Goal: Task Accomplishment & Management: Use online tool/utility

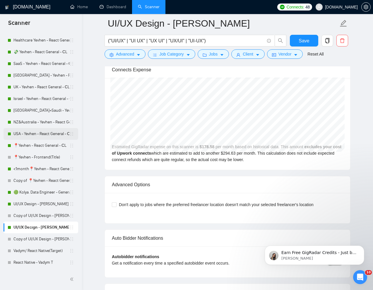
scroll to position [83, 0]
click at [27, 239] on link "Copy of UI/UX Design - [PERSON_NAME]" at bounding box center [41, 239] width 56 height 12
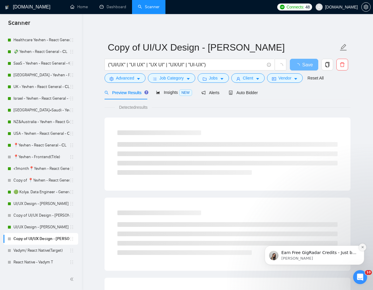
click at [362, 248] on icon "Dismiss notification" at bounding box center [362, 247] width 2 height 2
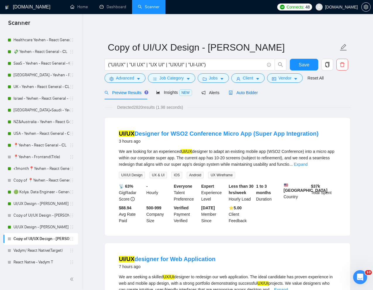
click at [249, 93] on span "Auto Bidder" at bounding box center [243, 92] width 29 height 5
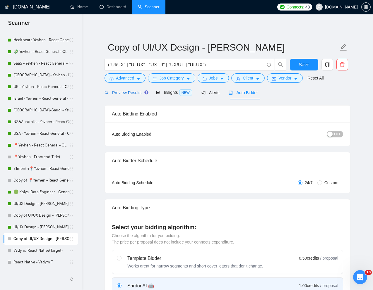
click at [119, 92] on span "Preview Results" at bounding box center [125, 92] width 42 height 5
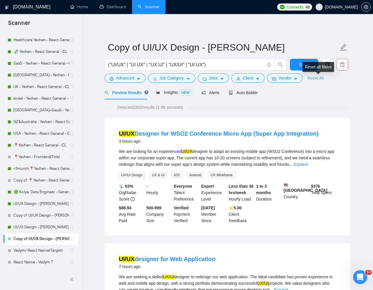
click at [319, 79] on link "Reset All" at bounding box center [315, 78] width 16 height 6
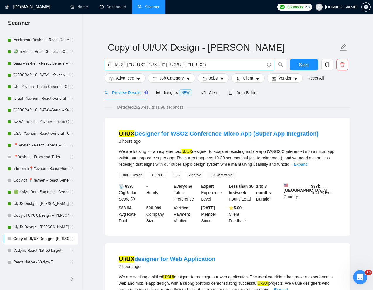
click at [222, 64] on input "("UI/UX" | "UI UX" | "UX UI" | "UX/UI" | "UI-UX")" at bounding box center [186, 64] width 156 height 7
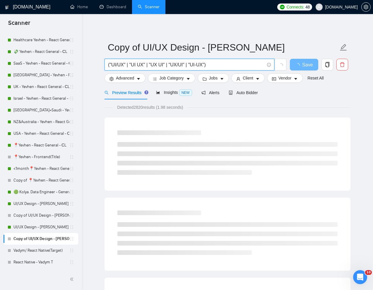
click at [222, 64] on input "("UI/UX" | "UI UX" | "UX UI" | "UX/UI" | "UI-UX")" at bounding box center [186, 64] width 156 height 7
paste input "UX Designer for Mobile App With Strong Figma Experience"
type input "UX Designer for Mobile App With Strong Figma Experience"
click at [292, 97] on div "Preview Results Insights NEW Alerts Auto Bidder" at bounding box center [227, 93] width 246 height 14
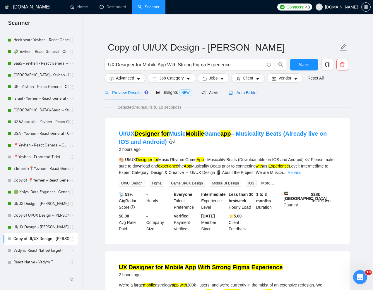
click at [248, 94] on span "Auto Bidder" at bounding box center [243, 92] width 29 height 5
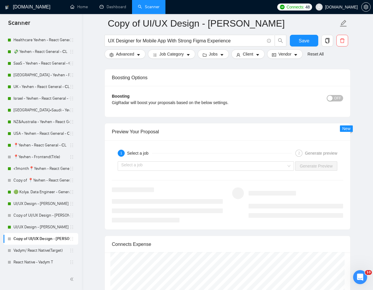
scroll to position [1096, 0]
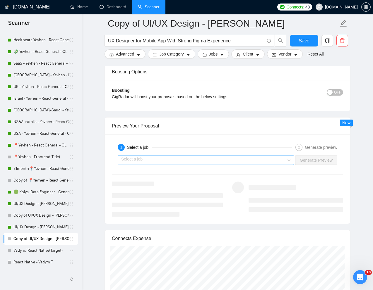
click at [249, 161] on input "search" at bounding box center [203, 160] width 165 height 9
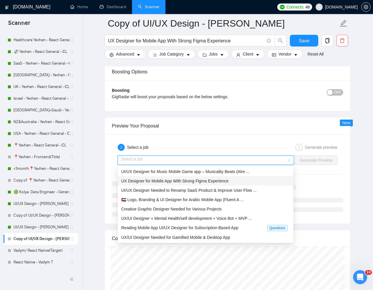
click at [190, 182] on span "UX Designer for Mobile App With Strong Figma Experience" at bounding box center [174, 181] width 107 height 5
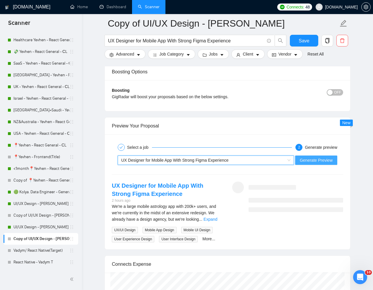
click at [306, 159] on span "Generate Preview" at bounding box center [316, 160] width 33 height 6
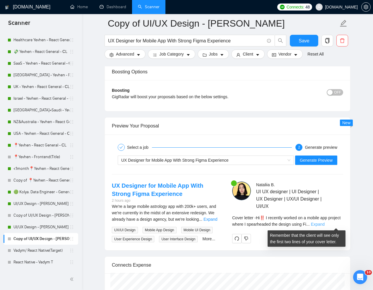
click at [324, 224] on link "Expand" at bounding box center [318, 224] width 14 height 5
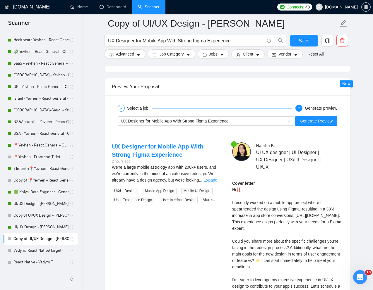
scroll to position [1135, 0]
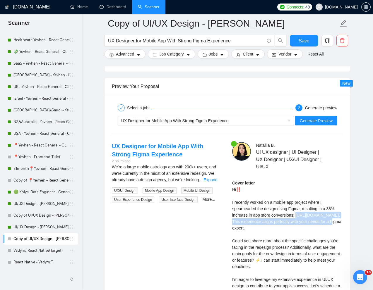
drag, startPoint x: 293, startPoint y: 228, endPoint x: 229, endPoint y: 224, distance: 64.0
click at [229, 224] on div "[PERSON_NAME] UI UX designer | UI Designer | UX Designer | UX/UI Designer | UI/…" at bounding box center [287, 239] width 120 height 195
copy div "[URL][DOMAIN_NAME]"
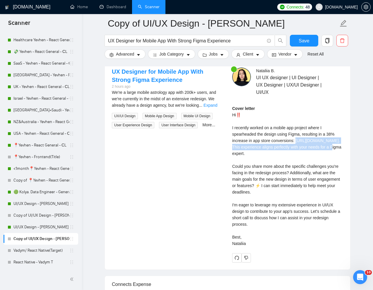
scroll to position [1211, 0]
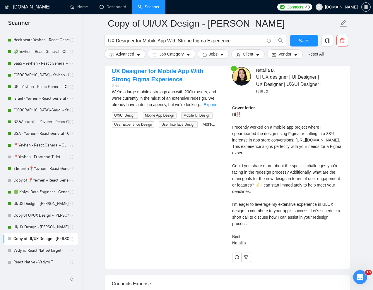
click at [257, 130] on div "Cover letter Hi‼️ I recently worked on a mobile app project where I spearheaded…" at bounding box center [287, 176] width 111 height 142
click at [238, 115] on div "Cover letter Hi‼️ I recently worked on a mobile app project where I spearheaded…" at bounding box center [287, 176] width 111 height 142
copy div "‼️"
click at [286, 132] on div "Cover letter Hi‼️ I recently worked on a mobile app project where I spearheaded…" at bounding box center [287, 176] width 111 height 142
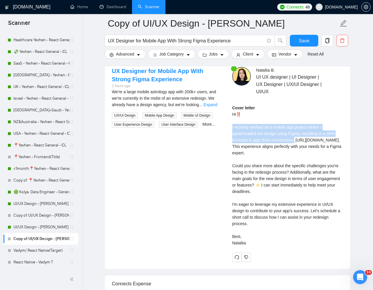
drag, startPoint x: 232, startPoint y: 128, endPoint x: 300, endPoint y: 139, distance: 68.7
click at [300, 139] on div "Cover letter Hi‼️ I recently worked on a mobile app project where I spearheaded…" at bounding box center [287, 176] width 111 height 142
copy div "I recently worked on a mobile app project where I spearheaded the design using …"
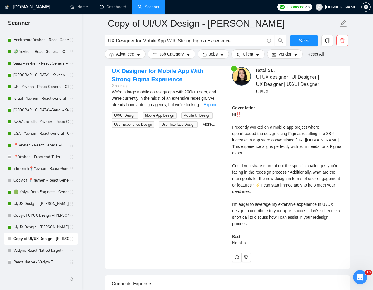
click at [297, 172] on div "Cover letter Hi‼️ I recently worked on a mobile app project where I spearheaded…" at bounding box center [287, 176] width 111 height 142
drag, startPoint x: 295, startPoint y: 154, endPoint x: 323, endPoint y: 157, distance: 27.6
click at [323, 157] on div "Cover letter Hi‼️ I recently worked on a mobile app project where I spearheaded…" at bounding box center [287, 176] width 111 height 142
copy div "This experience aligns perfectly with your needs for a Figma expert."
click at [254, 214] on div "Cover letter Hi‼️ I recently worked on a mobile app project where I spearheaded…" at bounding box center [287, 176] width 111 height 142
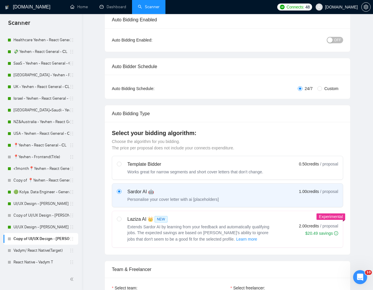
scroll to position [0, 0]
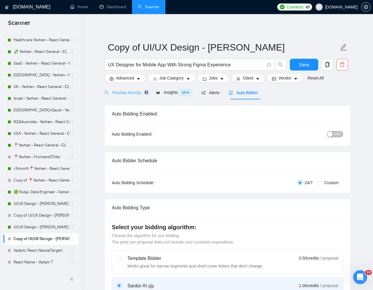
click at [130, 97] on div "Preview Results" at bounding box center [125, 93] width 42 height 14
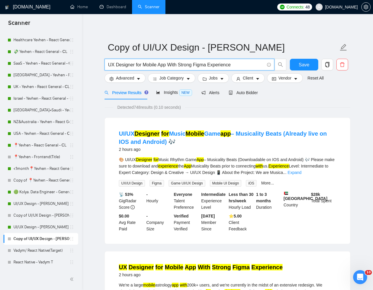
click at [216, 67] on input "UX Designer for Mobile App With Strong Figma Experience" at bounding box center [186, 64] width 156 height 7
paste input "& UI Product Visionary for HR & Training App - Figma"
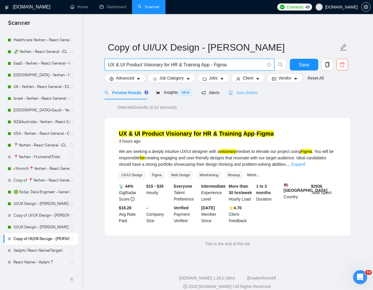
type input "UX & UI Product Visionary for HR & Training App - Figma"
click at [251, 93] on span "Auto Bidder" at bounding box center [243, 92] width 29 height 5
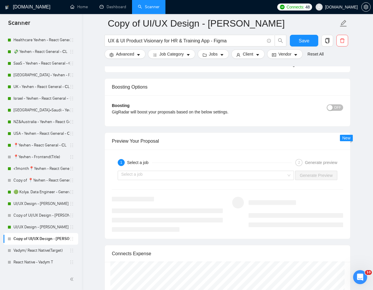
scroll to position [1090, 0]
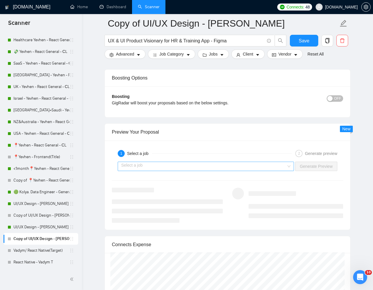
click at [258, 164] on input "search" at bounding box center [203, 166] width 165 height 9
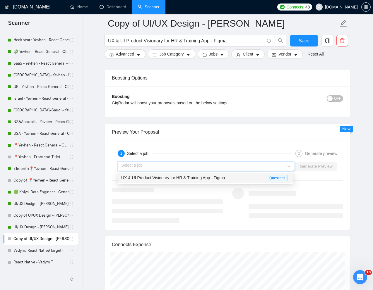
click at [222, 176] on span "UX & UI Product Visionary for HR & Training App - Figma" at bounding box center [173, 178] width 104 height 5
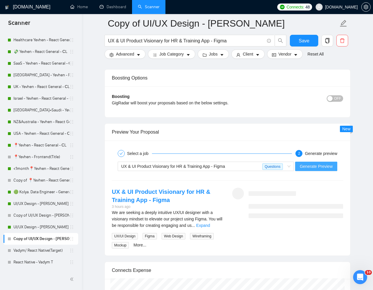
click at [322, 166] on span "Generate Preview" at bounding box center [316, 166] width 33 height 6
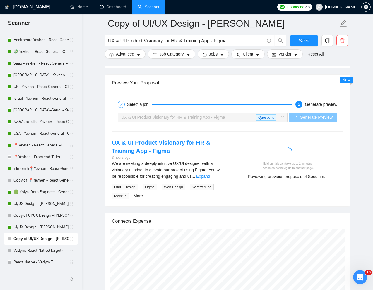
scroll to position [1140, 0]
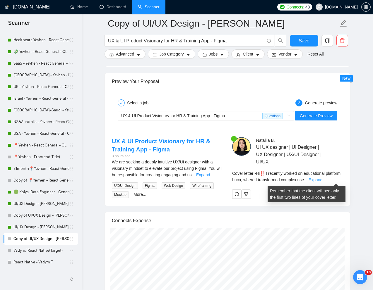
click at [322, 180] on link "Expand" at bounding box center [315, 180] width 14 height 5
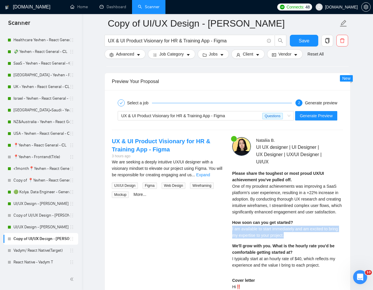
drag, startPoint x: 288, startPoint y: 244, endPoint x: 230, endPoint y: 238, distance: 58.3
click at [230, 238] on div "[PERSON_NAME] UI UX designer | UI Designer | UX Designer | UX/UI Designer | UI/…" at bounding box center [287, 286] width 120 height 298
copy span "I am available to start immediately and am excited to bring my expertise to you…"
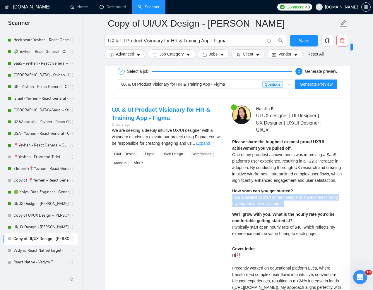
scroll to position [1174, 0]
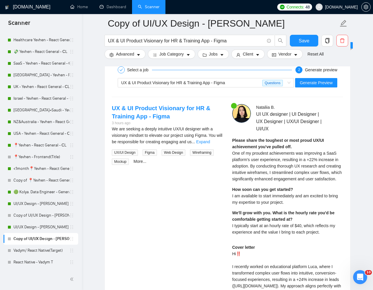
click at [256, 240] on div "Please share the toughest or most proud UX/UI achievement you've pulled off. On…" at bounding box center [287, 188] width 111 height 102
drag, startPoint x: 229, startPoint y: 233, endPoint x: 327, endPoint y: 237, distance: 97.8
click at [327, 237] on div "[PERSON_NAME] UI UX designer | UI Designer | UX Designer | UX/UI Designer | UI/…" at bounding box center [287, 253] width 120 height 298
copy span "I typically start at an hourly rate of $40, which reflects my experience and th…"
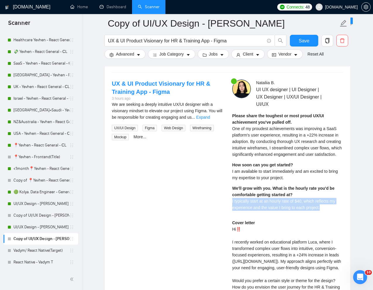
scroll to position [1161, 0]
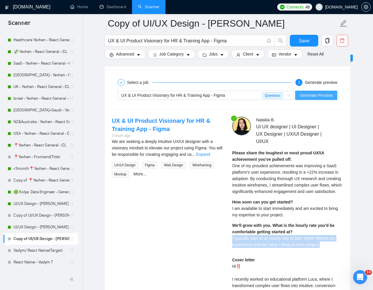
click at [320, 95] on span "Generate Preview" at bounding box center [316, 95] width 33 height 6
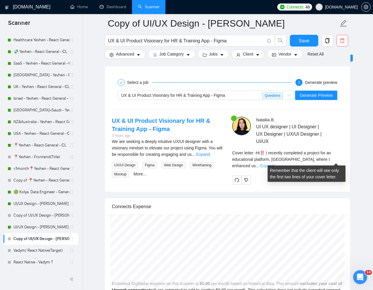
click at [274, 164] on link "Expand" at bounding box center [267, 166] width 14 height 5
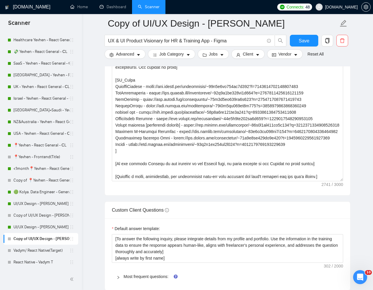
scroll to position [83, 0]
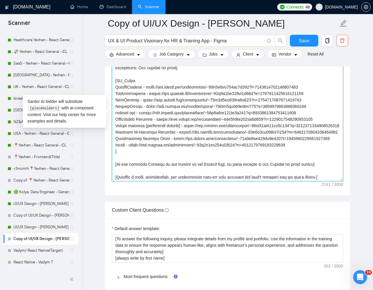
drag, startPoint x: 116, startPoint y: 88, endPoint x: 310, endPoint y: 99, distance: 195.1
click at [310, 99] on textarea "Cover letter template:" at bounding box center [227, 116] width 231 height 132
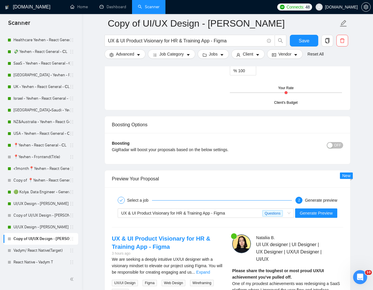
scroll to position [1056, 0]
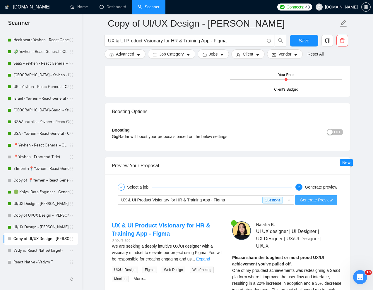
click at [306, 201] on span "Generate Preview" at bounding box center [316, 200] width 33 height 6
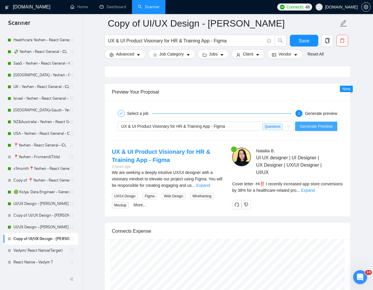
scroll to position [1133, 0]
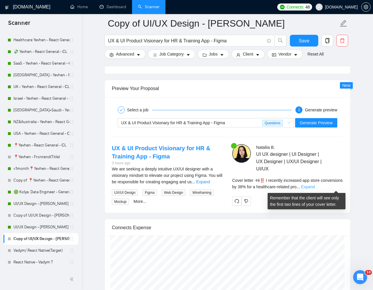
click at [315, 186] on link "Expand" at bounding box center [308, 187] width 14 height 5
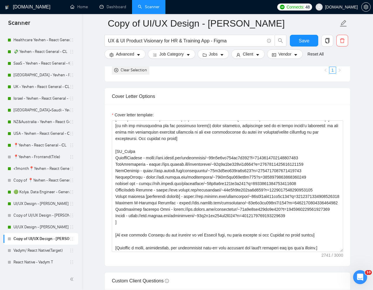
scroll to position [78, 0]
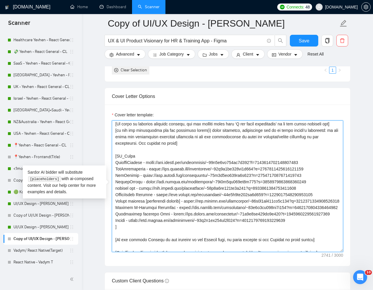
drag, startPoint x: 115, startPoint y: 163, endPoint x: 312, endPoint y: 174, distance: 197.5
click at [312, 174] on textarea "Cover letter template:" at bounding box center [227, 187] width 231 height 132
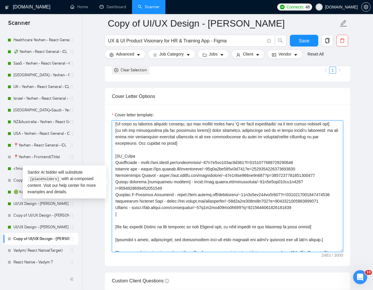
drag, startPoint x: 115, startPoint y: 170, endPoint x: 317, endPoint y: 218, distance: 207.5
click at [317, 218] on textarea "Cover letter template:" at bounding box center [227, 187] width 231 height 132
click at [312, 219] on textarea "Cover letter template:" at bounding box center [227, 187] width 231 height 132
drag, startPoint x: 307, startPoint y: 217, endPoint x: 113, endPoint y: 171, distance: 199.3
click at [113, 171] on textarea "Cover letter template:" at bounding box center [227, 187] width 231 height 132
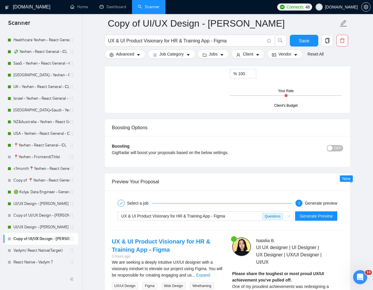
scroll to position [1109, 0]
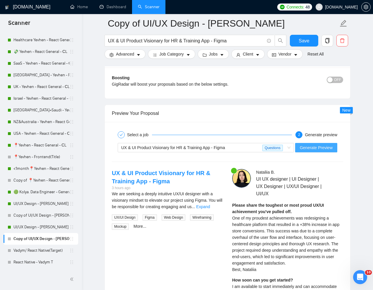
type textarea "[Lorem i dolorsit ametcons adipi eli "Se‼️" doe tempor'i utla et dolorem aliq (…"
click at [324, 147] on span "Generate Preview" at bounding box center [316, 148] width 33 height 6
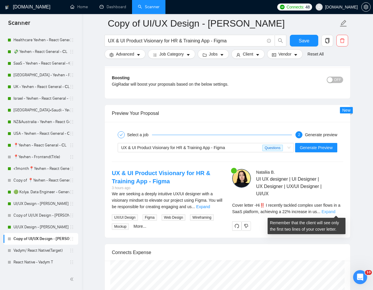
click at [335, 213] on link "Expand" at bounding box center [328, 211] width 14 height 5
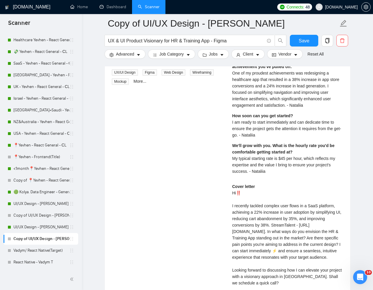
scroll to position [1254, 0]
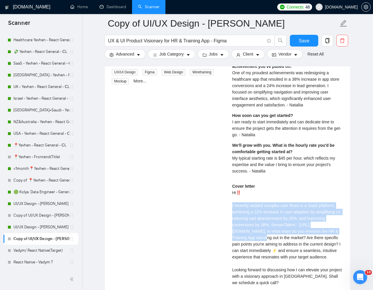
drag, startPoint x: 293, startPoint y: 238, endPoint x: 227, endPoint y: 207, distance: 72.9
click at [227, 207] on div "[PERSON_NAME] UI UX designer | UI Designer | UX Designer | UX/UI Designer | UI/…" at bounding box center [287, 169] width 120 height 291
copy div "I recently tackled complex user flows in a SaaS platform, achieving a 22% incre…"
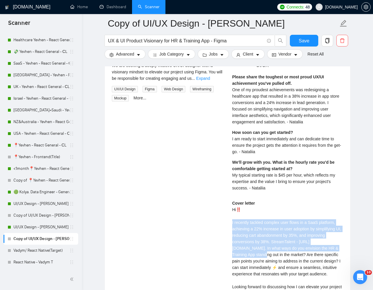
scroll to position [1200, 0]
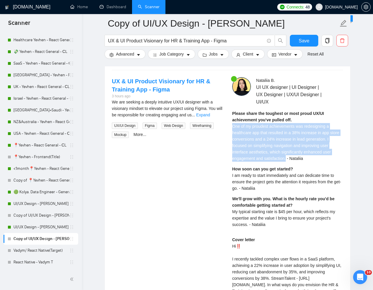
drag, startPoint x: 232, startPoint y: 127, endPoint x: 288, endPoint y: 159, distance: 64.3
click at [288, 159] on span "One of my proudest achievements was redesigning a healthcare app that resulted …" at bounding box center [285, 142] width 107 height 37
copy span "One of my proudest achievements was redesigning a healthcare app that resulted …"
